Goal: Task Accomplishment & Management: Manage account settings

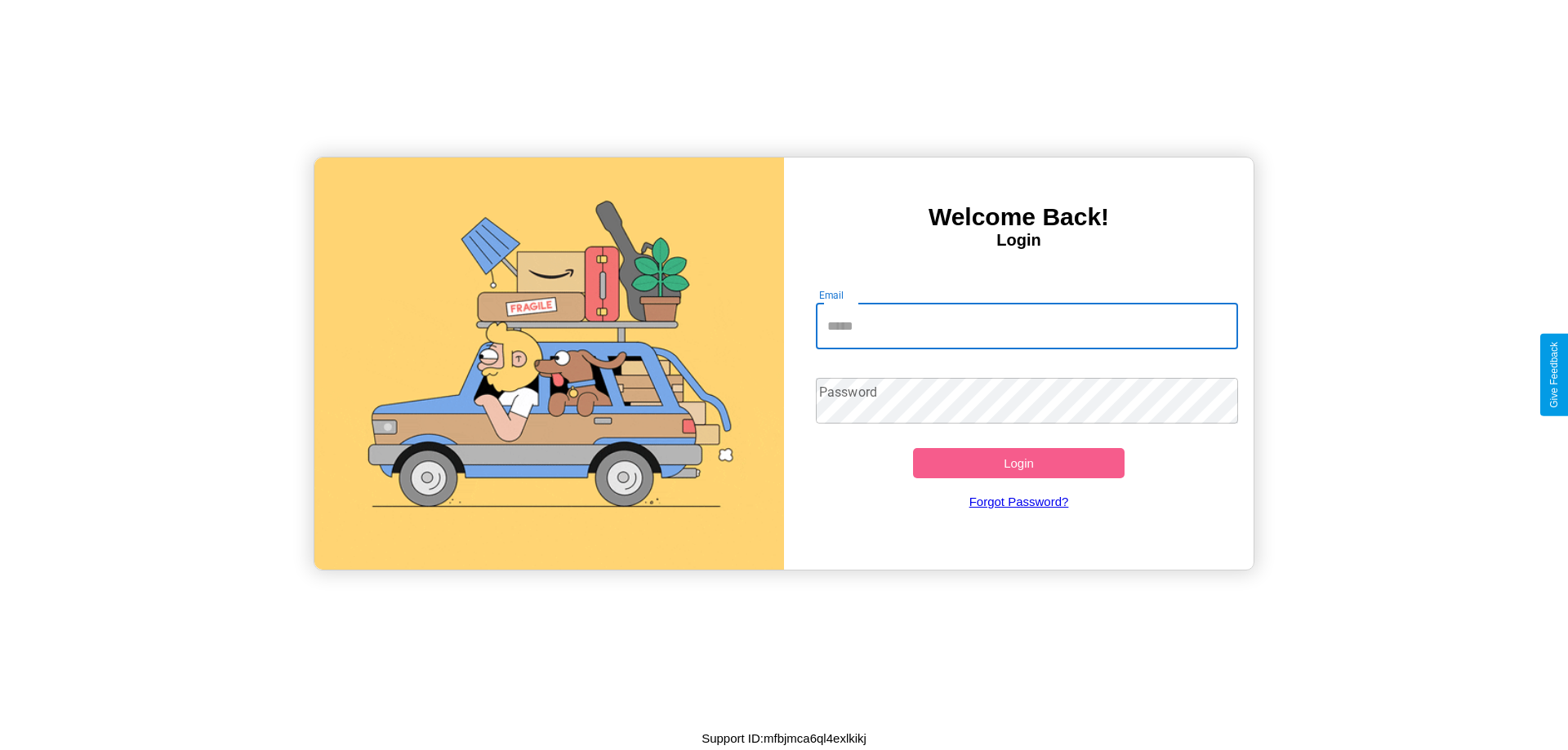
click at [1027, 326] on input "Email" at bounding box center [1028, 326] width 423 height 46
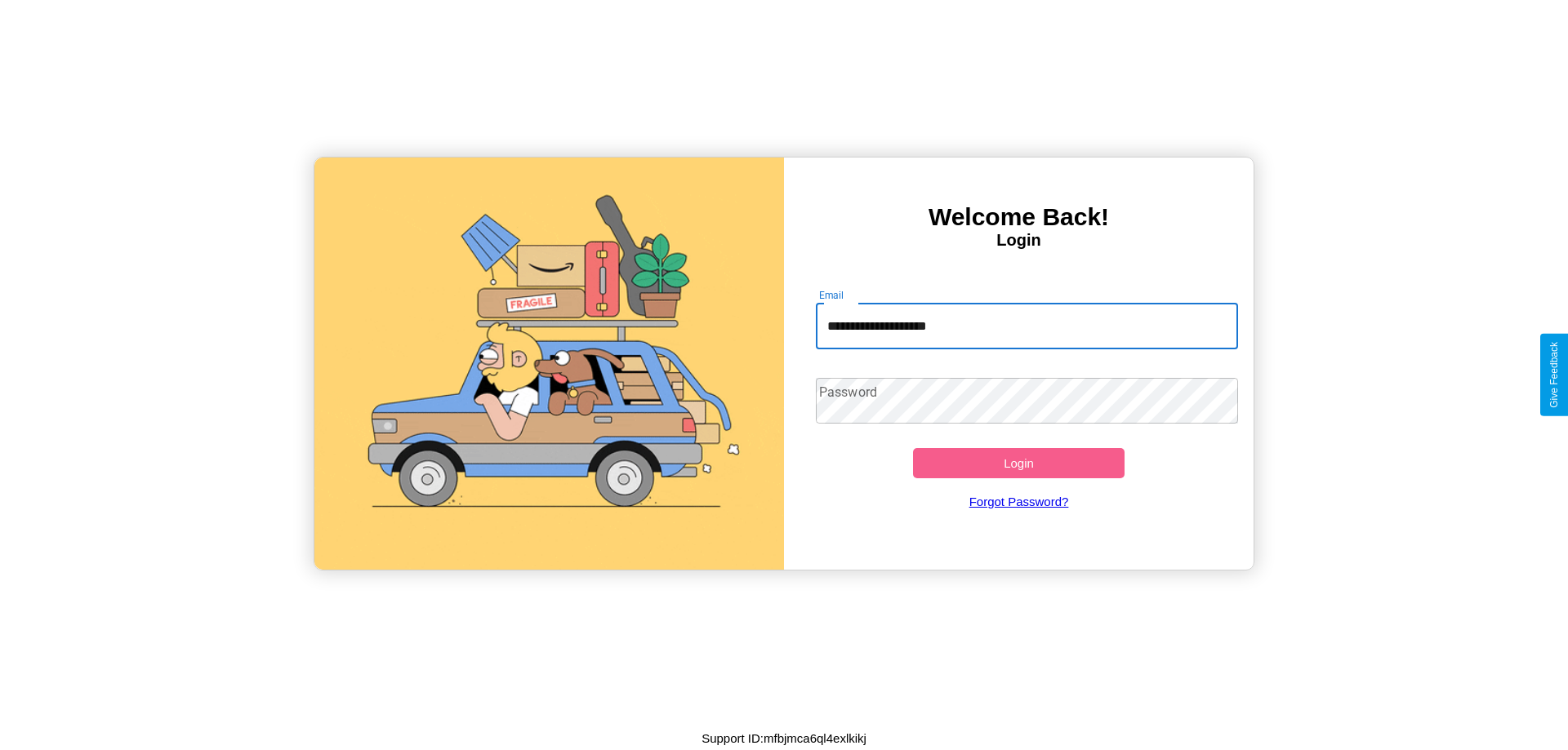
type input "**********"
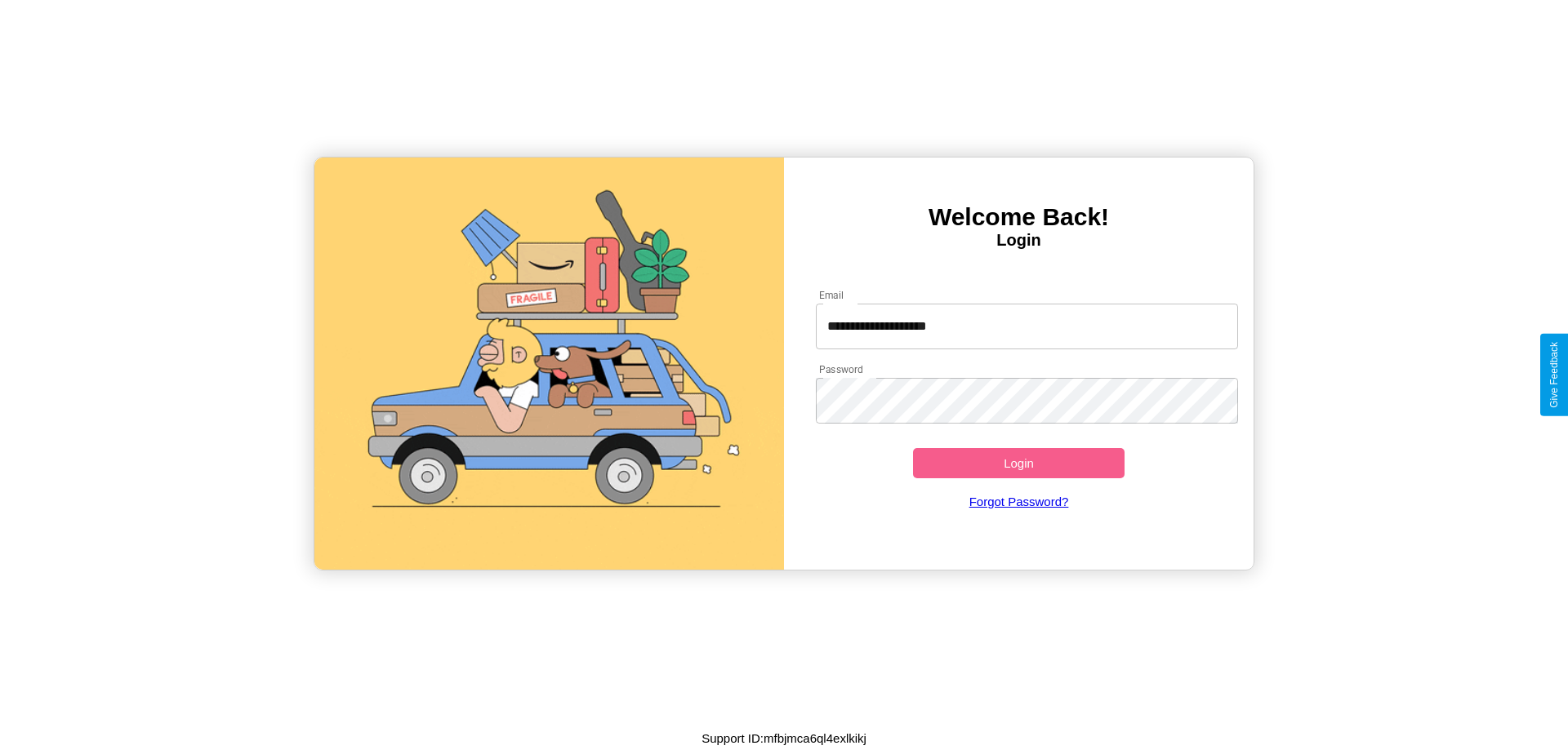
click at [1018, 463] on button "Login" at bounding box center [1018, 463] width 212 height 30
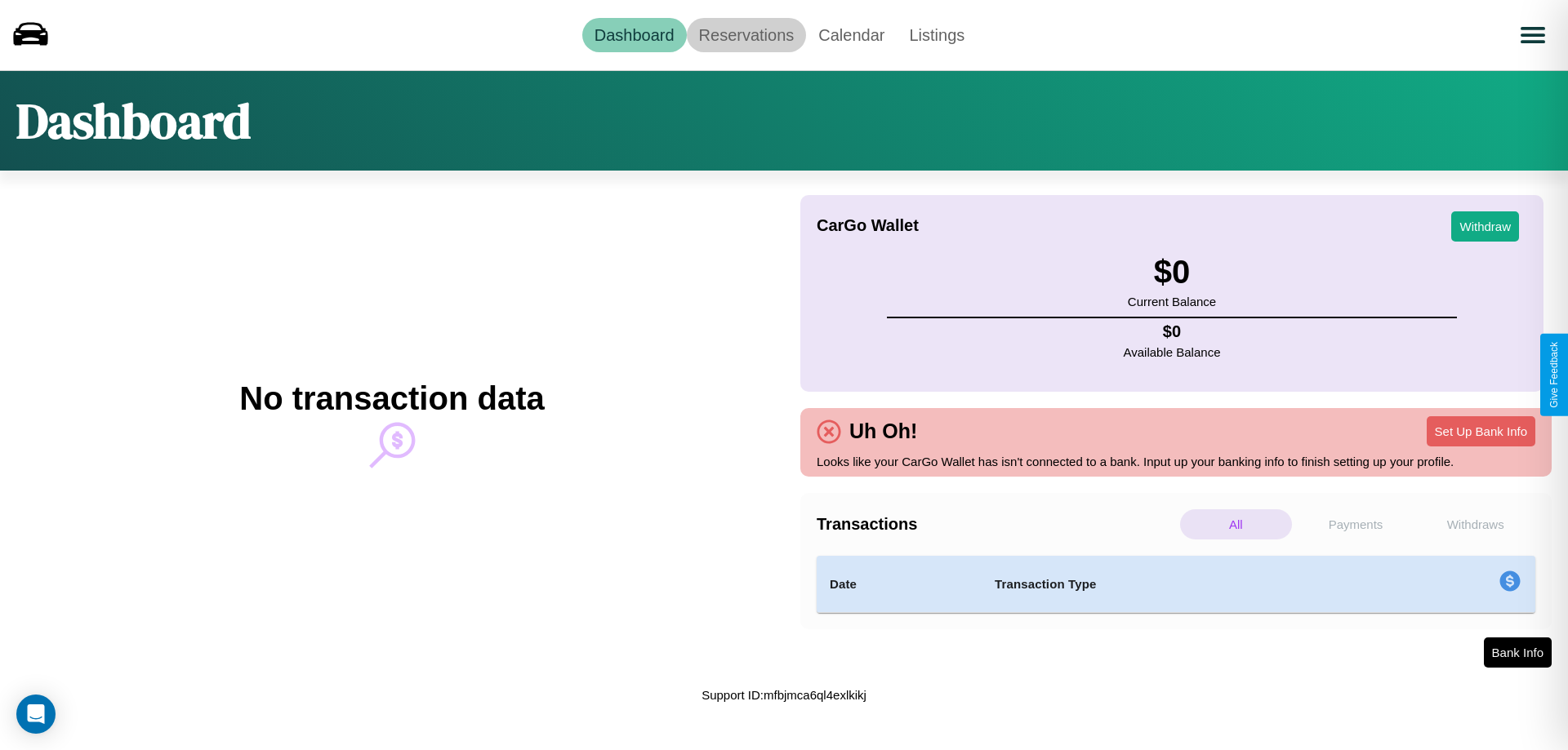
click at [745, 35] on link "Reservations" at bounding box center [747, 35] width 120 height 35
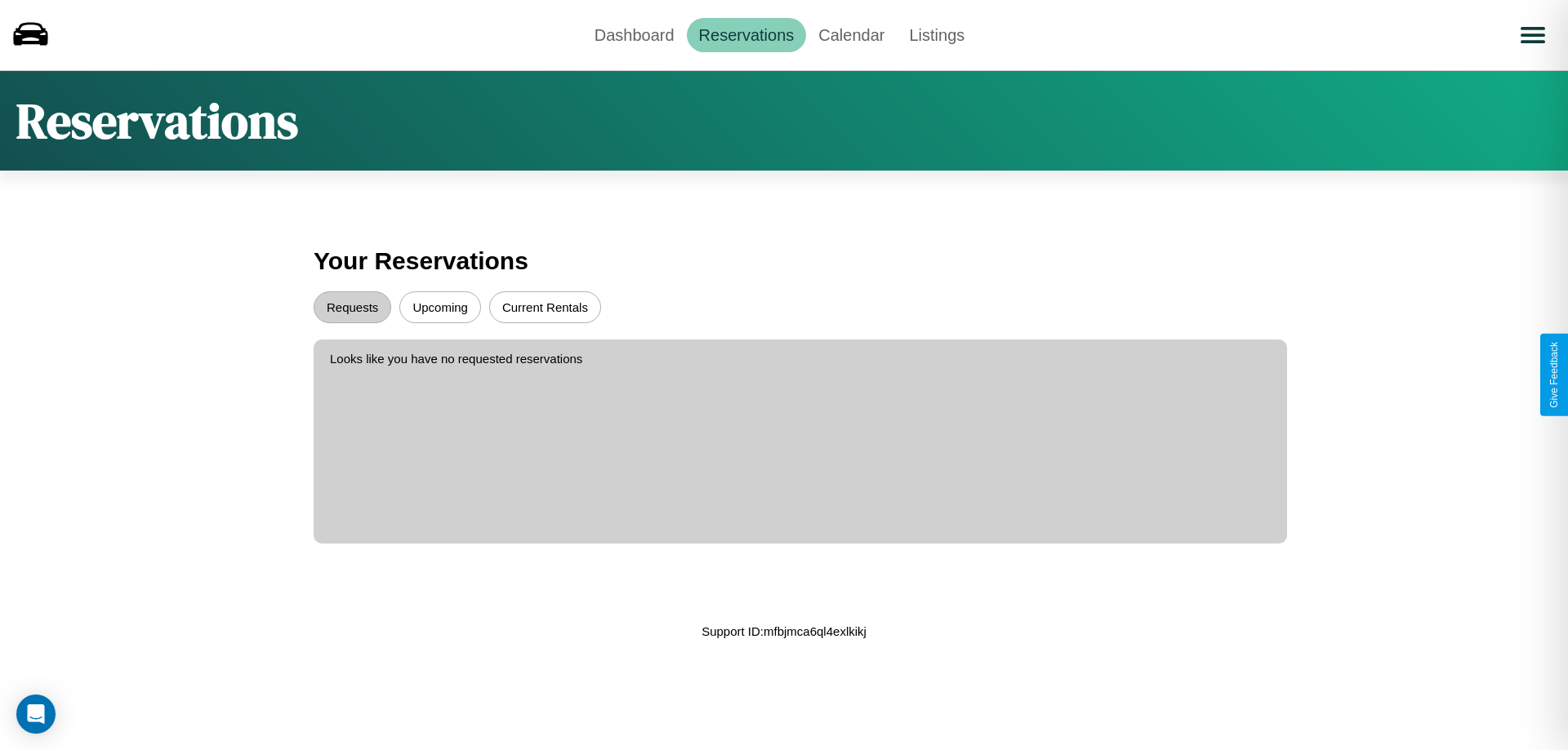
click at [440, 307] on button "Upcoming" at bounding box center [440, 308] width 82 height 32
click at [352, 307] on button "Requests" at bounding box center [352, 308] width 78 height 32
click at [545, 307] on button "Current Rentals" at bounding box center [545, 308] width 112 height 32
click at [851, 35] on link "Calendar" at bounding box center [851, 35] width 91 height 35
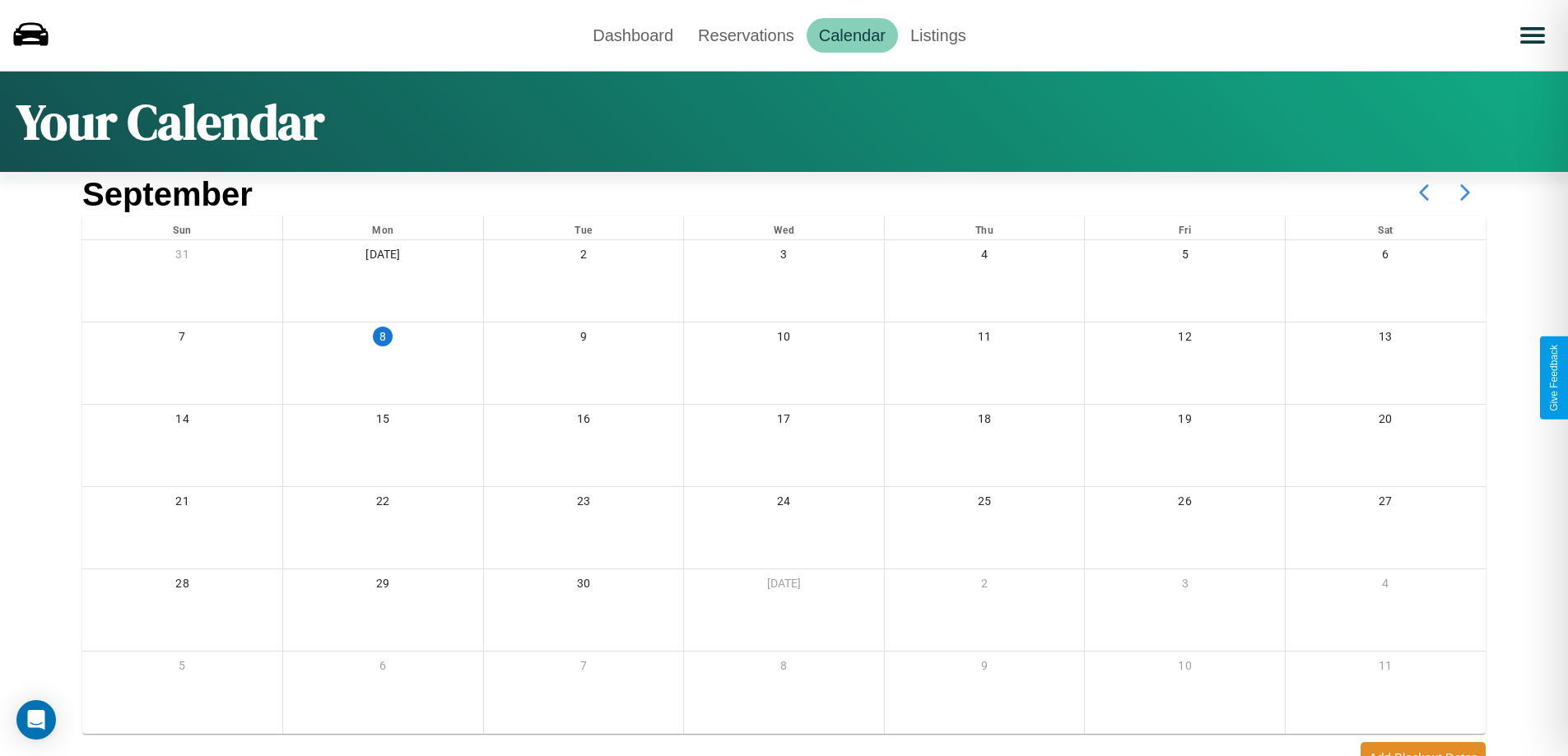
click at [1464, 193] on icon at bounding box center [1464, 192] width 41 height 41
